Goal: Check status

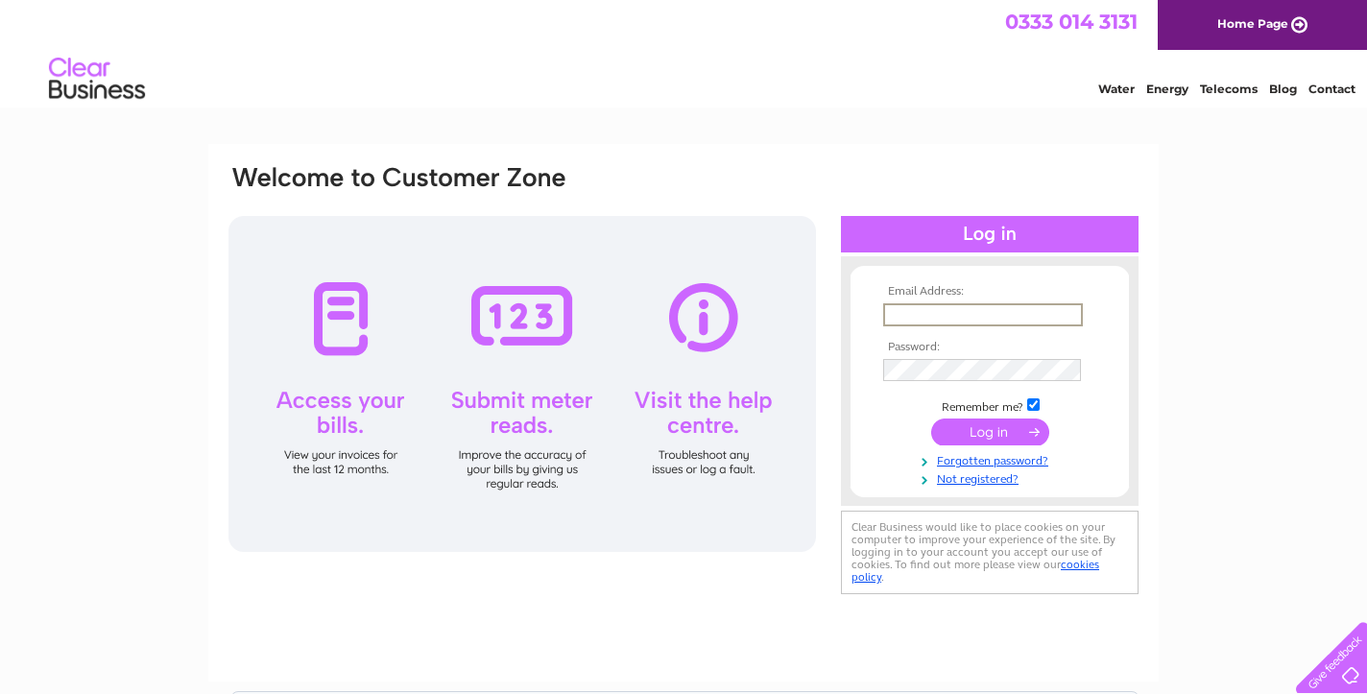
type input "jasonjohns76@gmail.com"
click at [990, 430] on input "submit" at bounding box center [990, 432] width 118 height 27
click at [991, 438] on input "submit" at bounding box center [990, 432] width 118 height 27
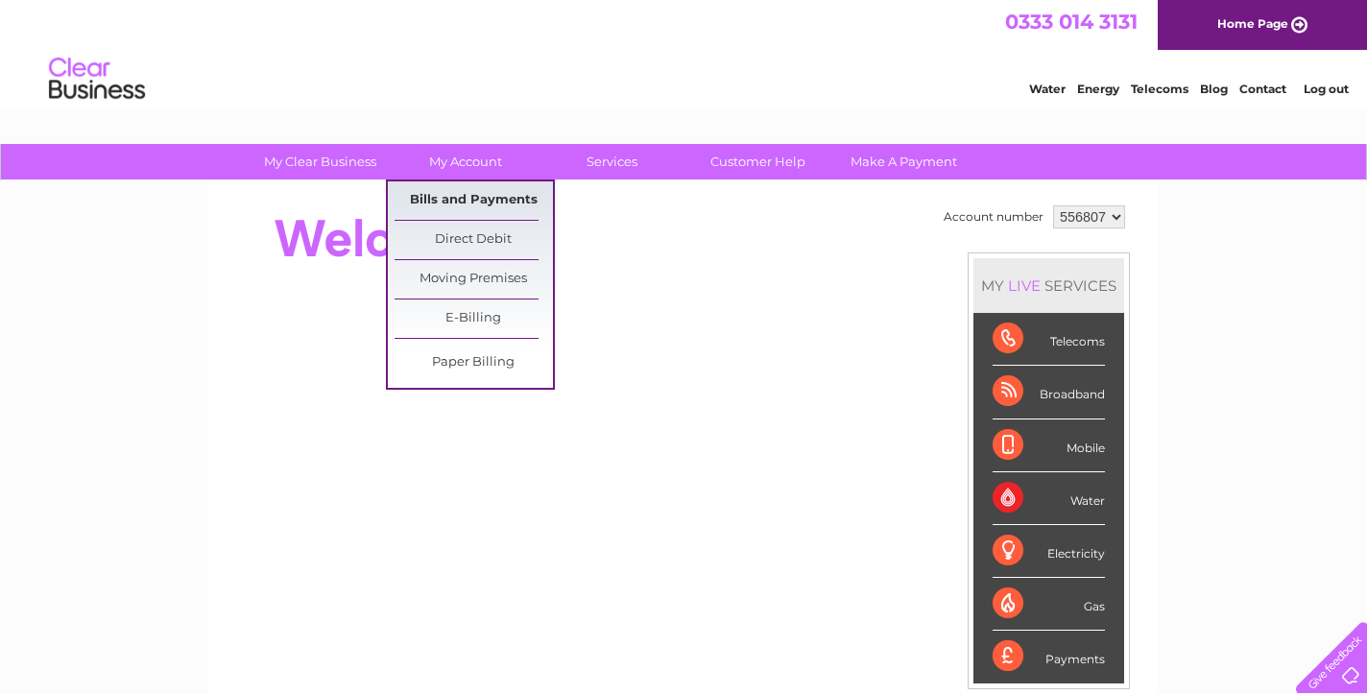
click at [480, 211] on link "Bills and Payments" at bounding box center [474, 200] width 158 height 38
click at [480, 193] on link "Bills and Payments" at bounding box center [474, 200] width 158 height 38
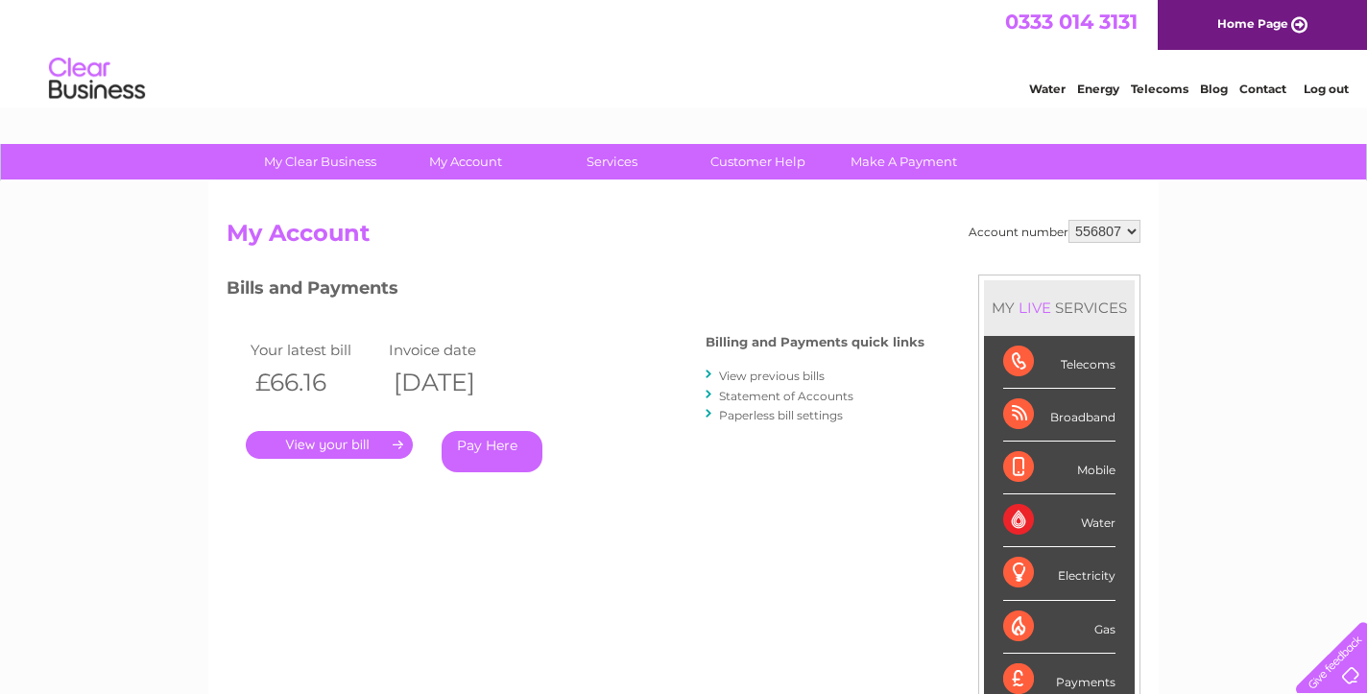
click at [371, 438] on link "." at bounding box center [329, 445] width 167 height 28
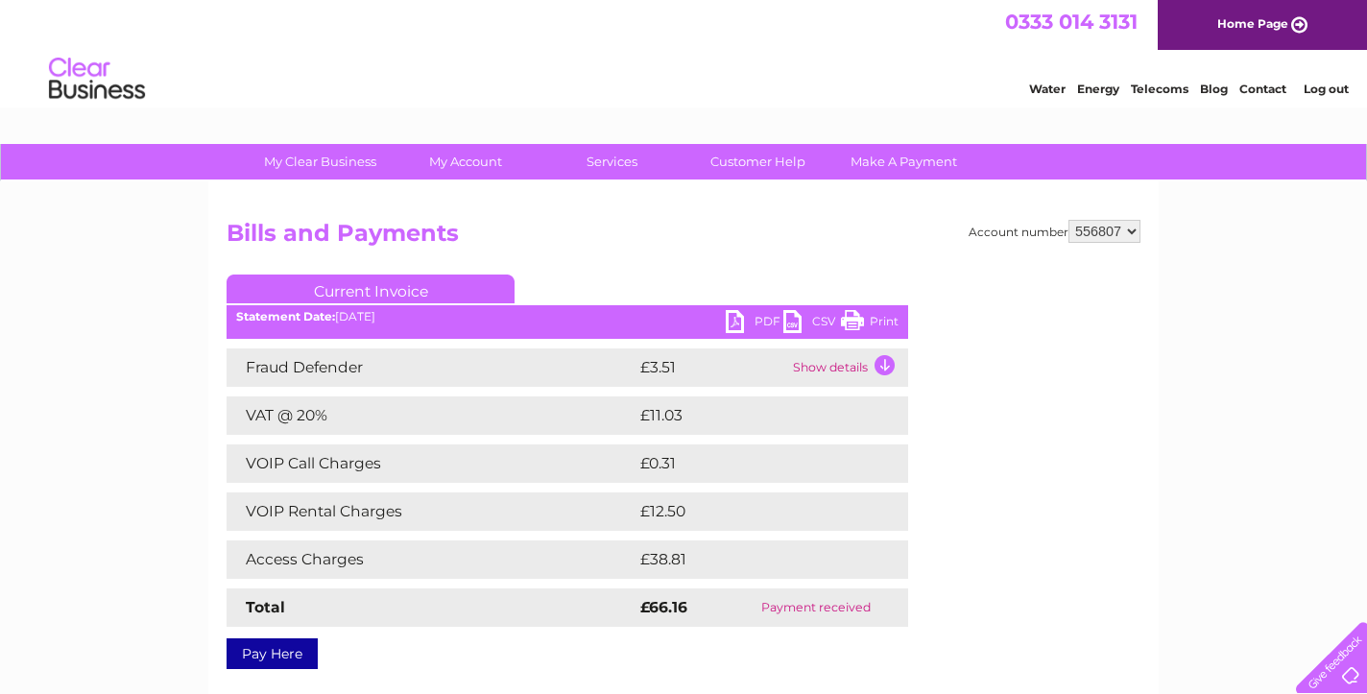
click at [883, 326] on link "Print" at bounding box center [870, 324] width 58 height 28
